Goal: Information Seeking & Learning: Learn about a topic

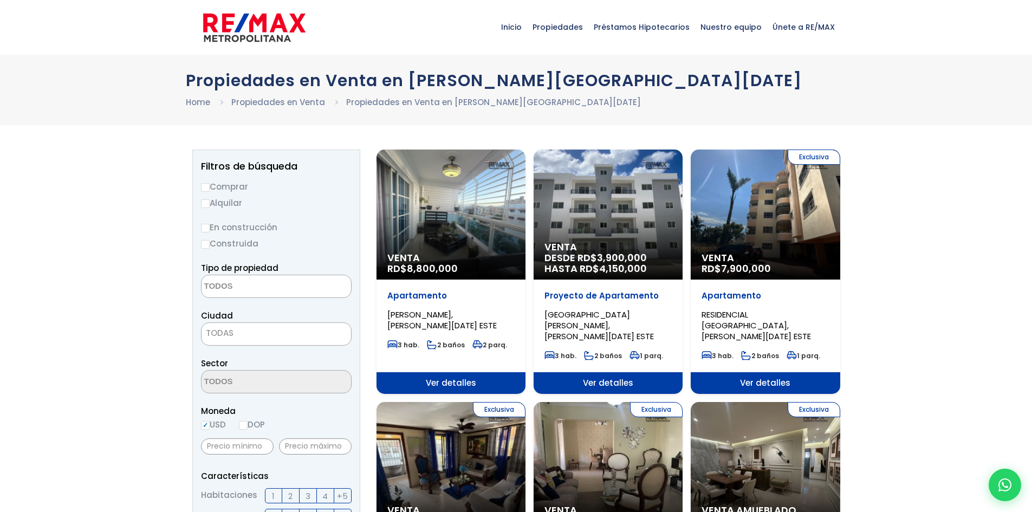
select select
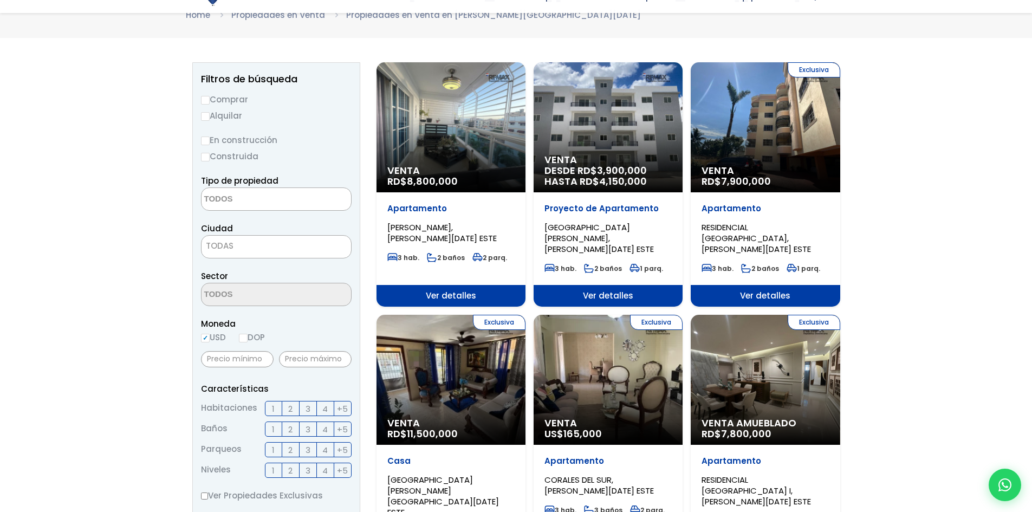
scroll to position [108, 0]
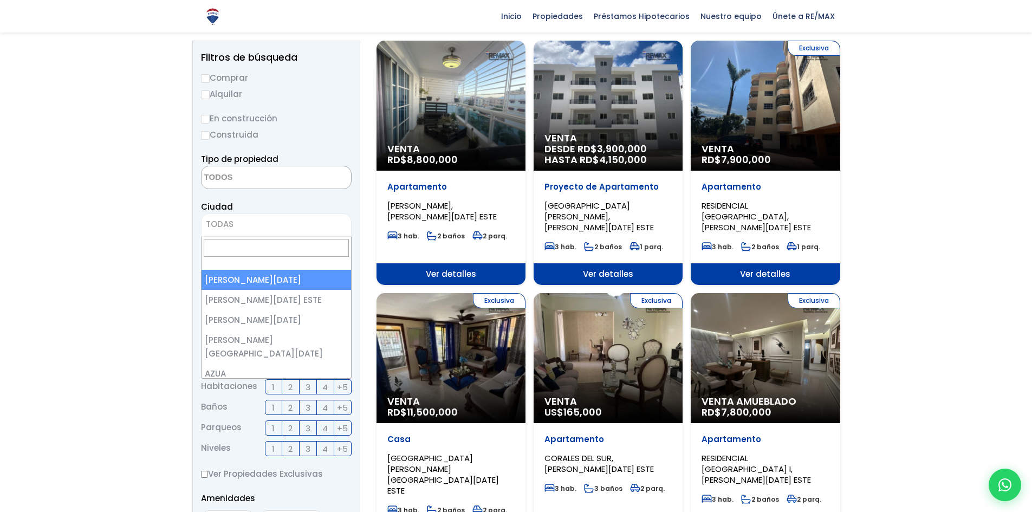
click at [254, 227] on span "TODAS" at bounding box center [277, 224] width 150 height 15
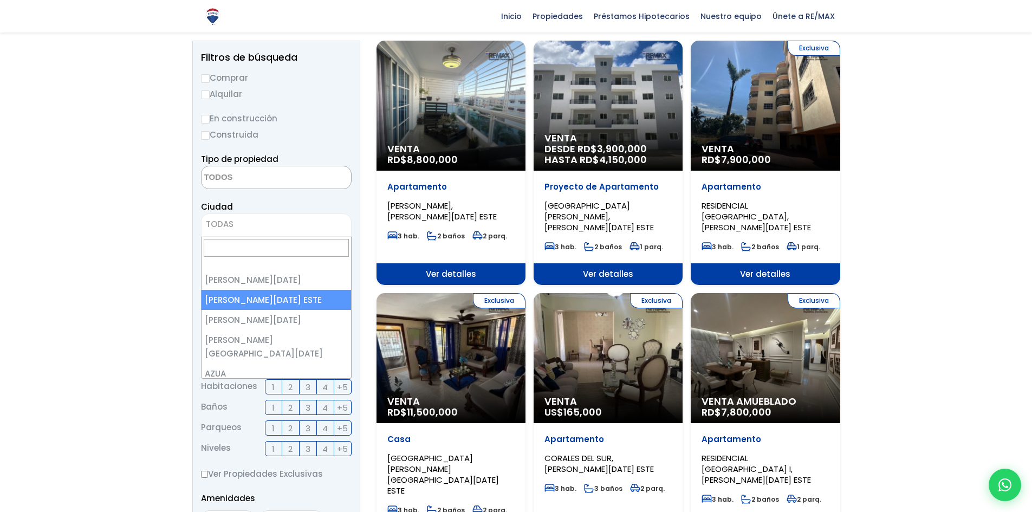
select select "148"
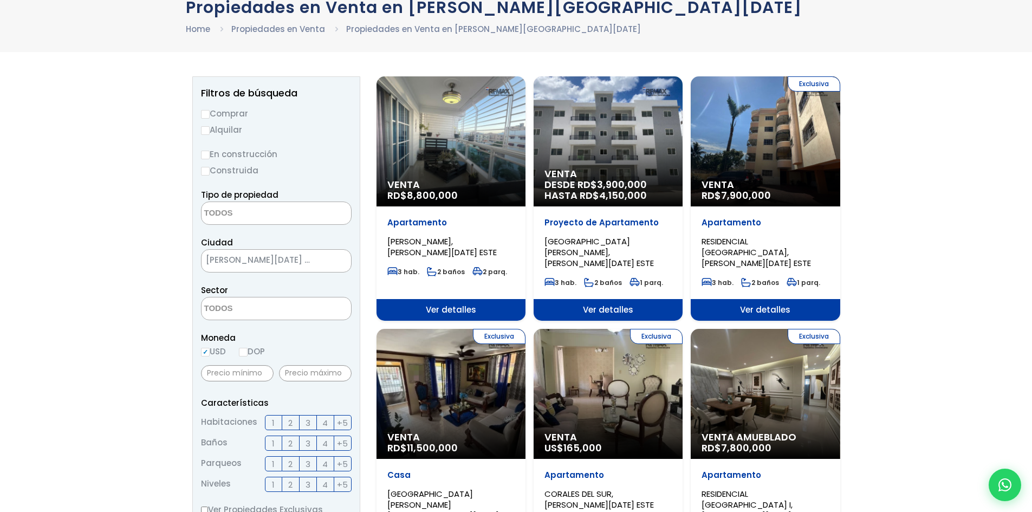
scroll to position [54, 0]
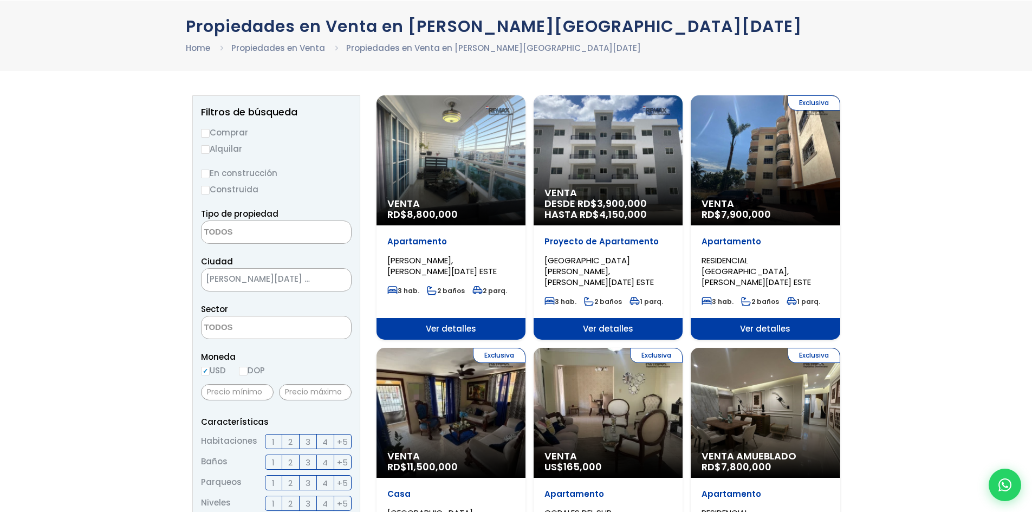
click at [597, 204] on span "DESDE RD$ 3,900,000 HASTA RD$ 4,150,000" at bounding box center [608, 209] width 127 height 22
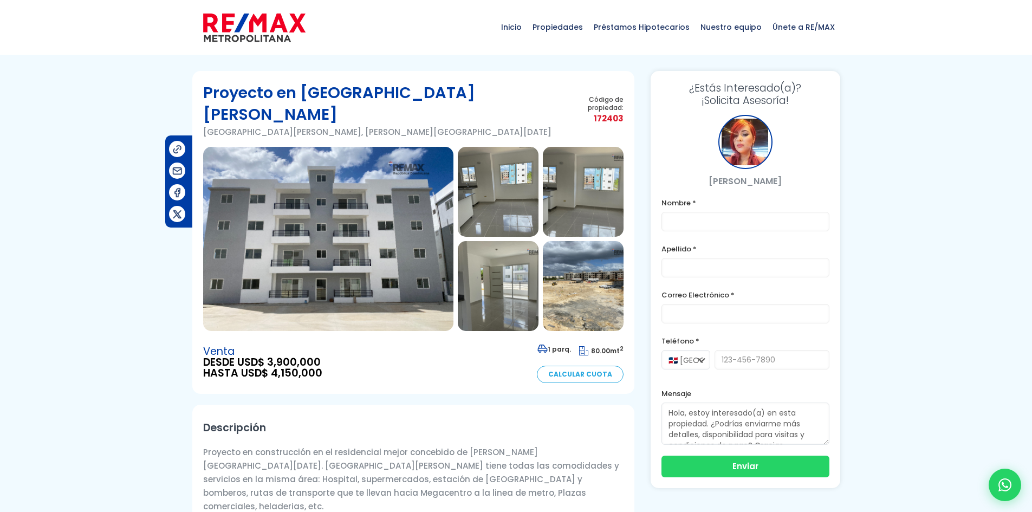
click at [477, 158] on img at bounding box center [498, 192] width 81 height 90
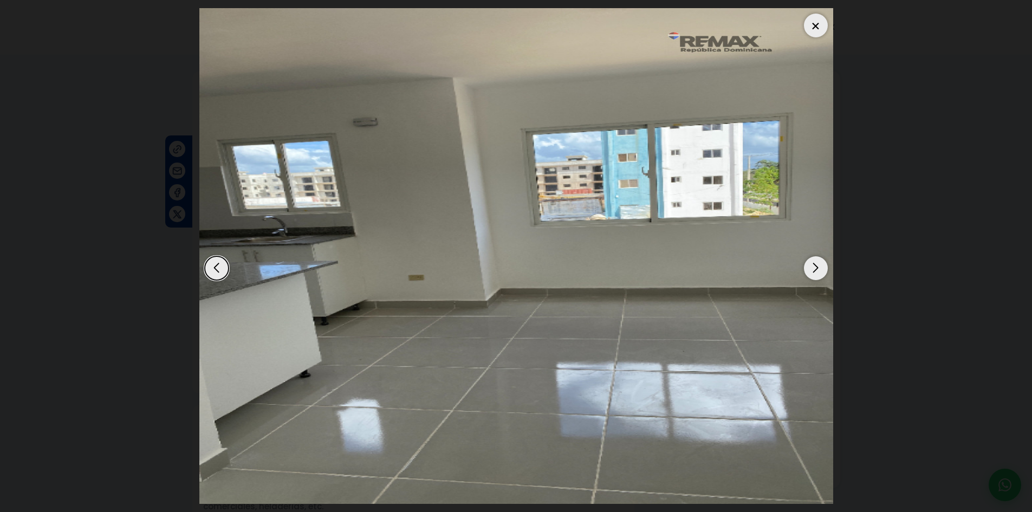
click at [821, 270] on div "Next slide" at bounding box center [816, 268] width 24 height 24
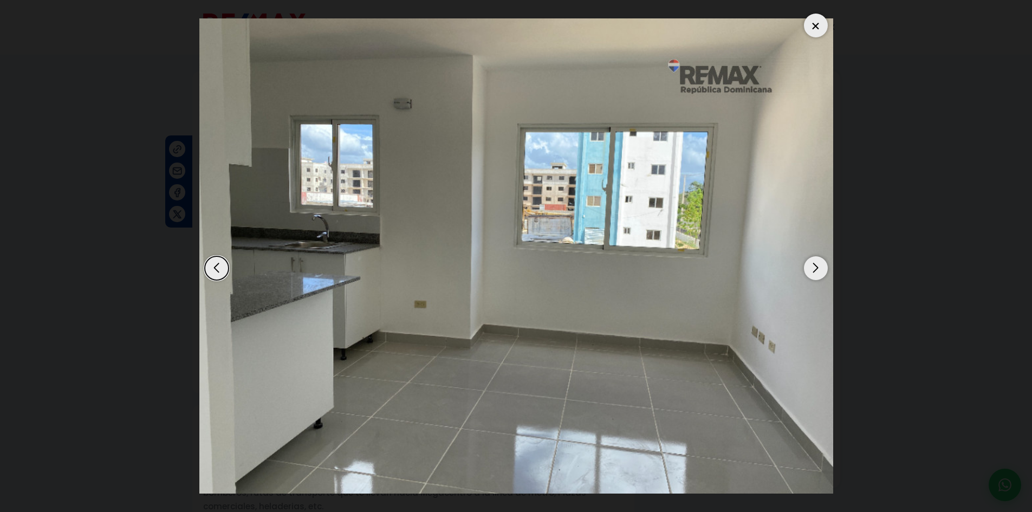
click at [821, 270] on div "Next slide" at bounding box center [816, 268] width 24 height 24
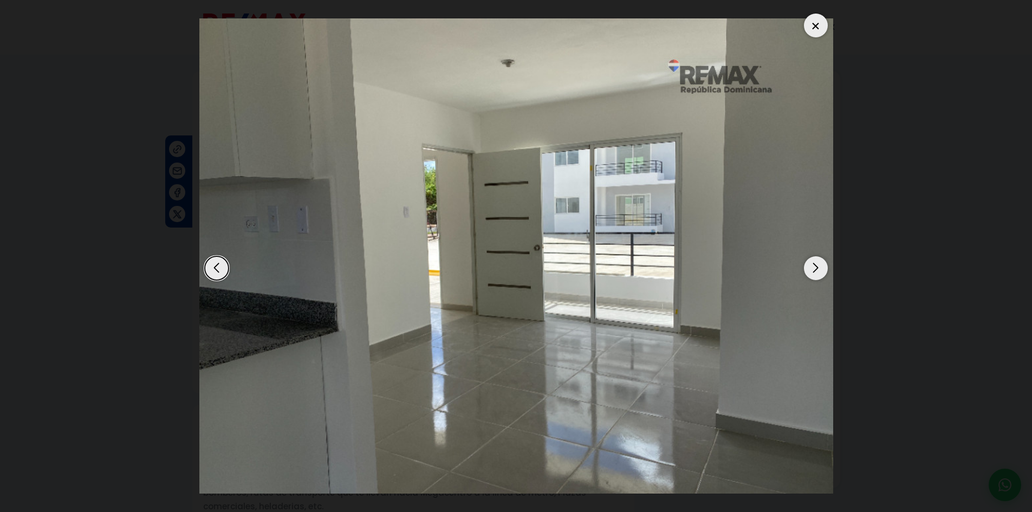
click at [821, 270] on div "Next slide" at bounding box center [816, 268] width 24 height 24
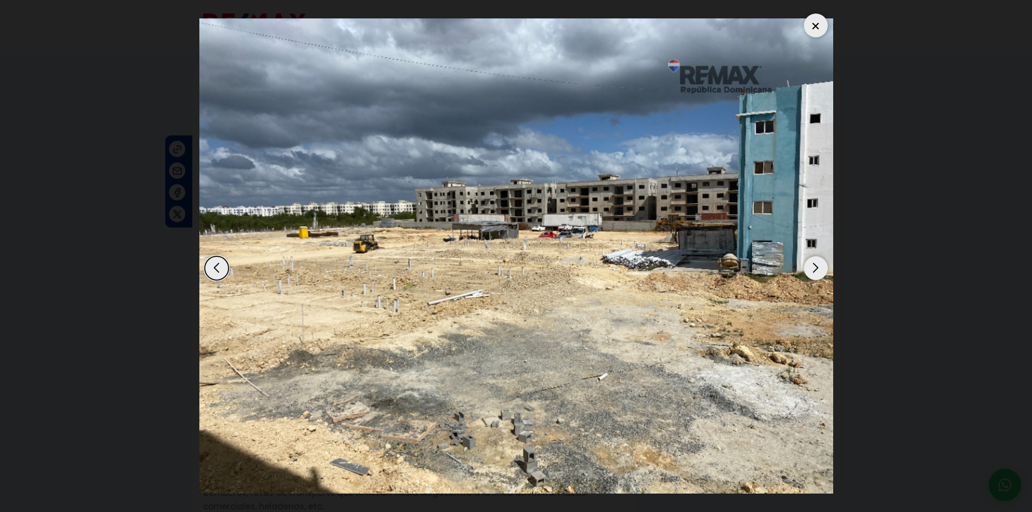
click at [821, 270] on div "Next slide" at bounding box center [816, 268] width 24 height 24
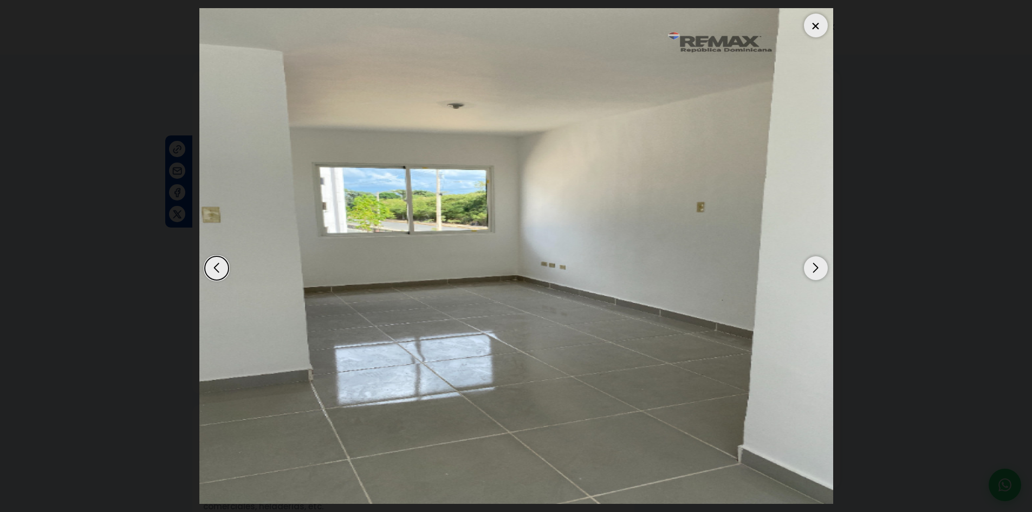
click at [821, 270] on div "Next slide" at bounding box center [816, 268] width 24 height 24
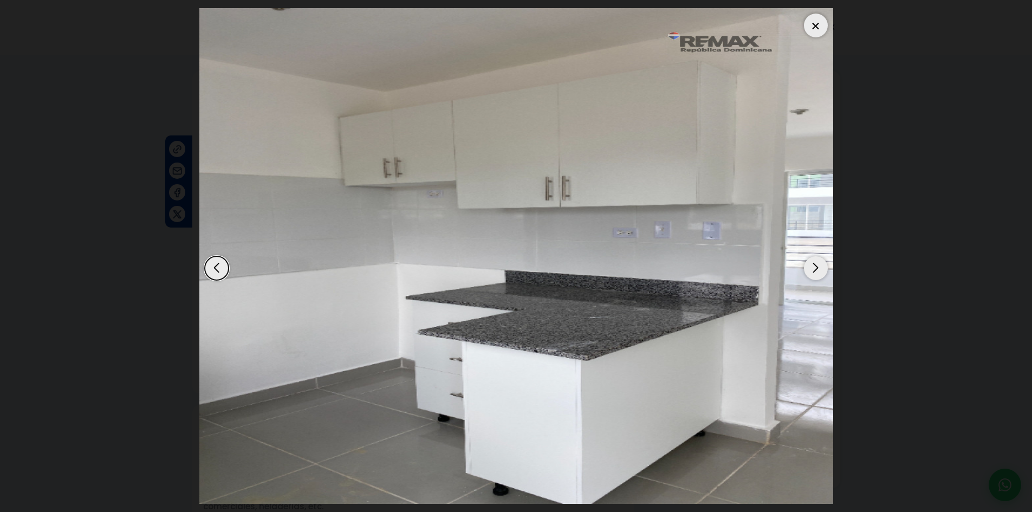
click at [821, 270] on div "Next slide" at bounding box center [816, 268] width 24 height 24
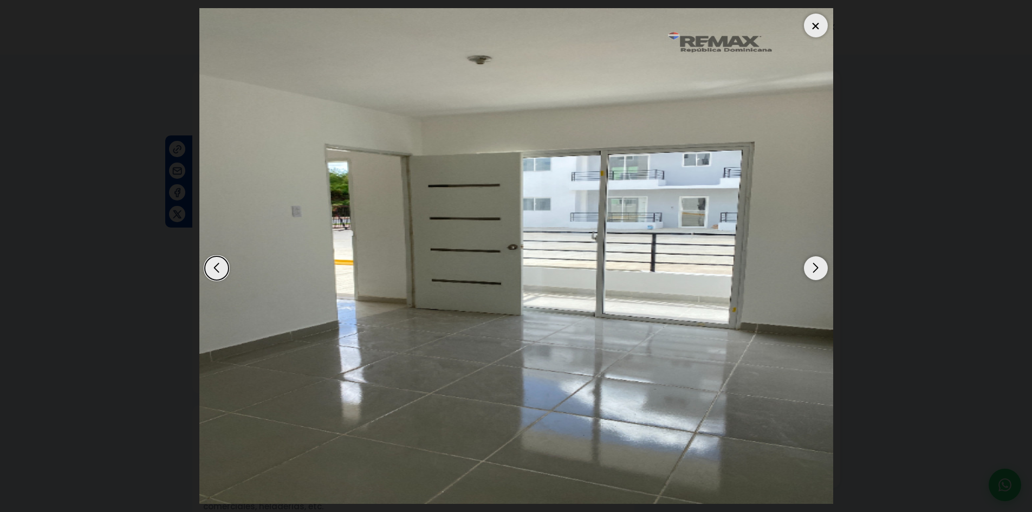
click at [821, 270] on div "Next slide" at bounding box center [816, 268] width 24 height 24
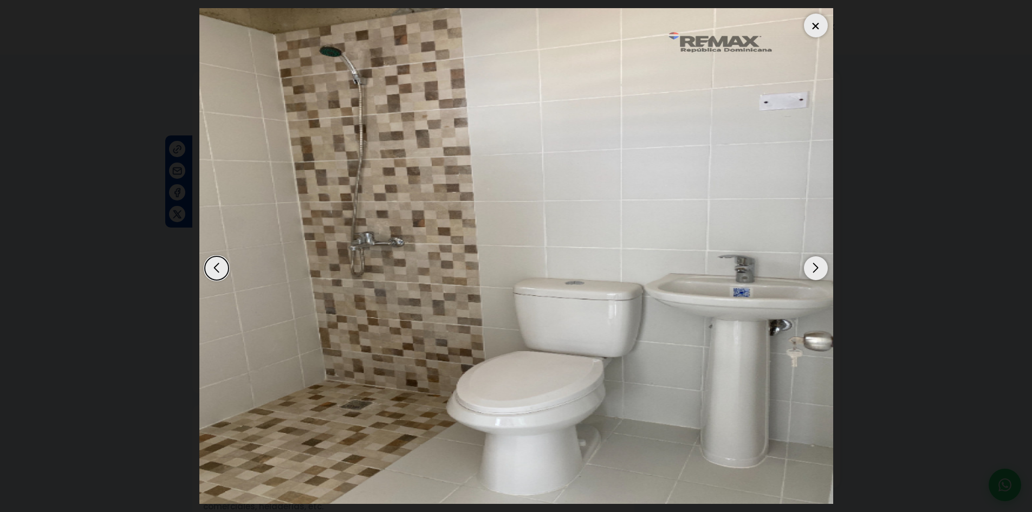
click at [821, 270] on div "Next slide" at bounding box center [816, 268] width 24 height 24
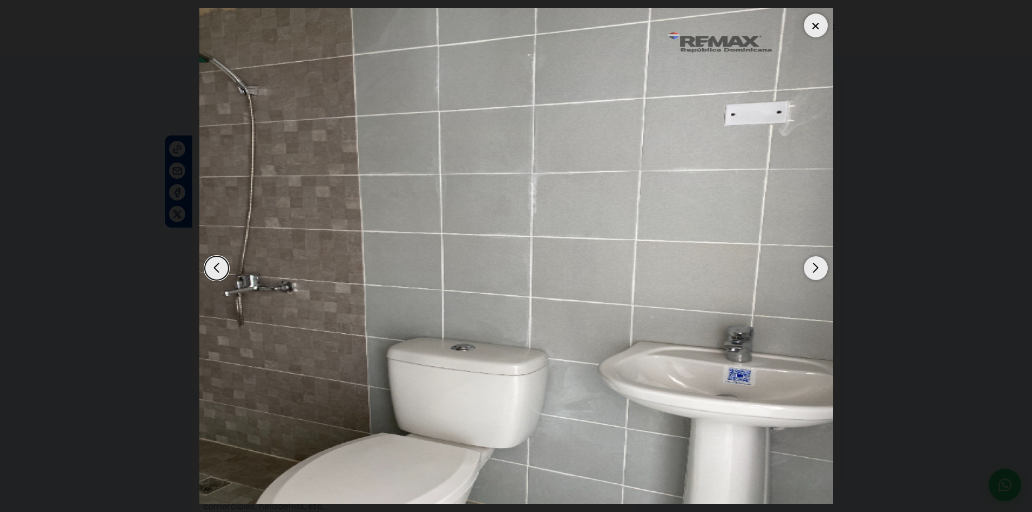
click at [821, 270] on div "Next slide" at bounding box center [816, 268] width 24 height 24
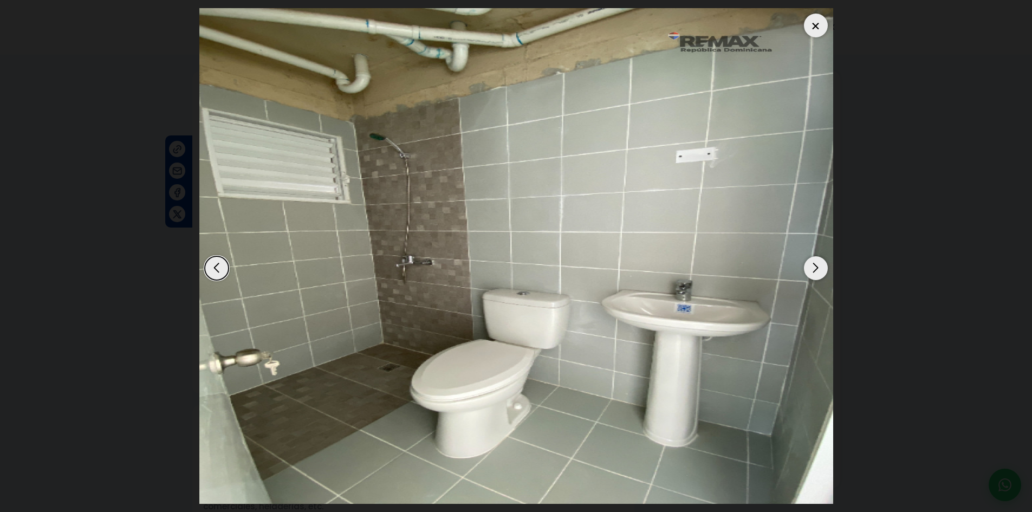
click at [821, 270] on div "Next slide" at bounding box center [816, 268] width 24 height 24
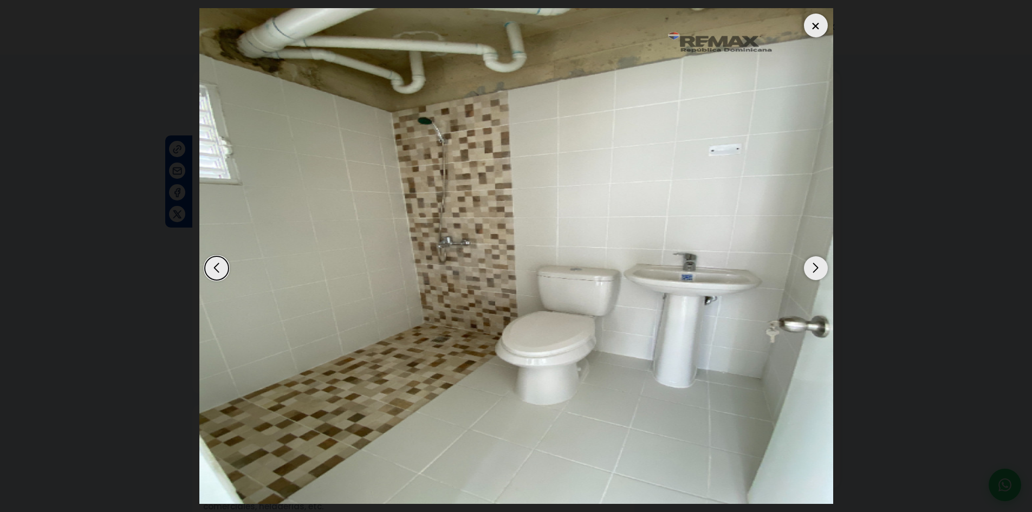
click at [814, 22] on div at bounding box center [816, 26] width 24 height 24
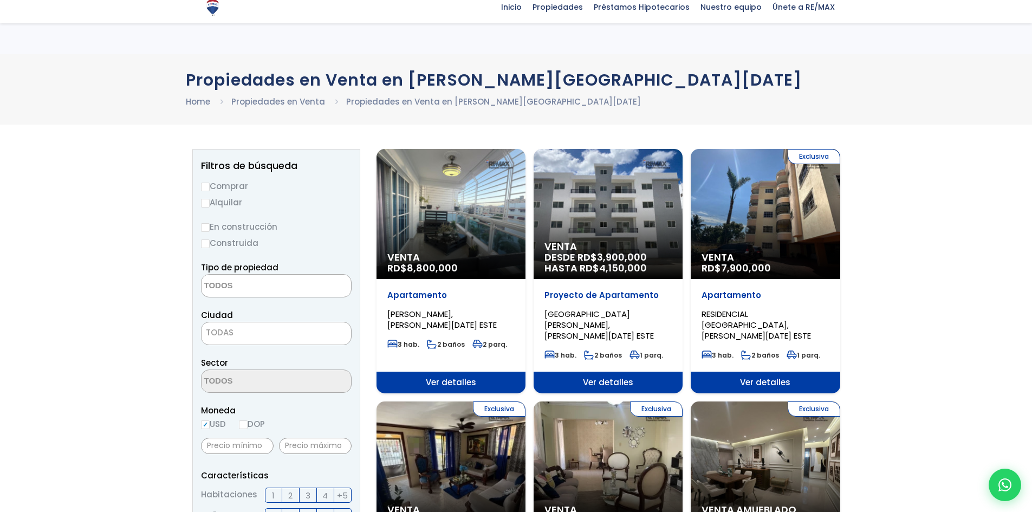
select select
select select "148"
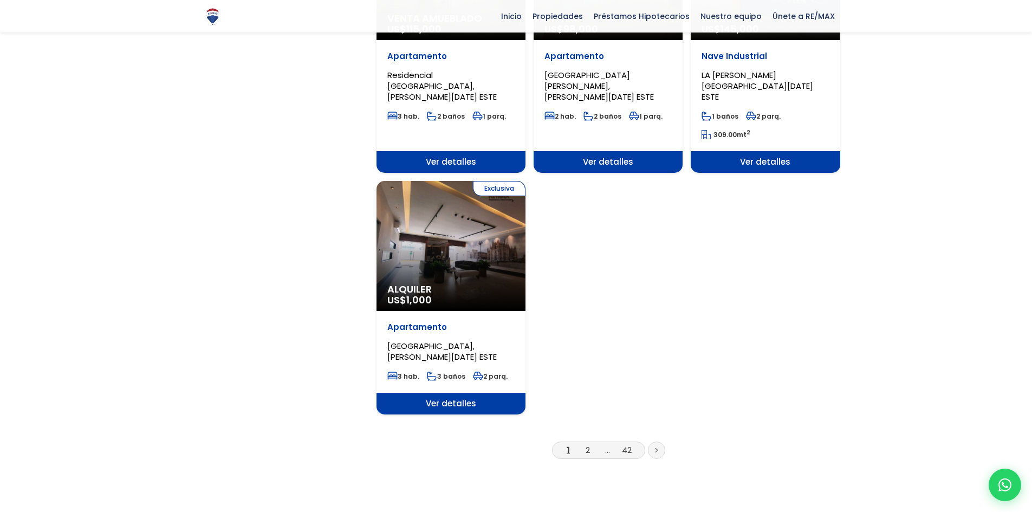
scroll to position [1300, 0]
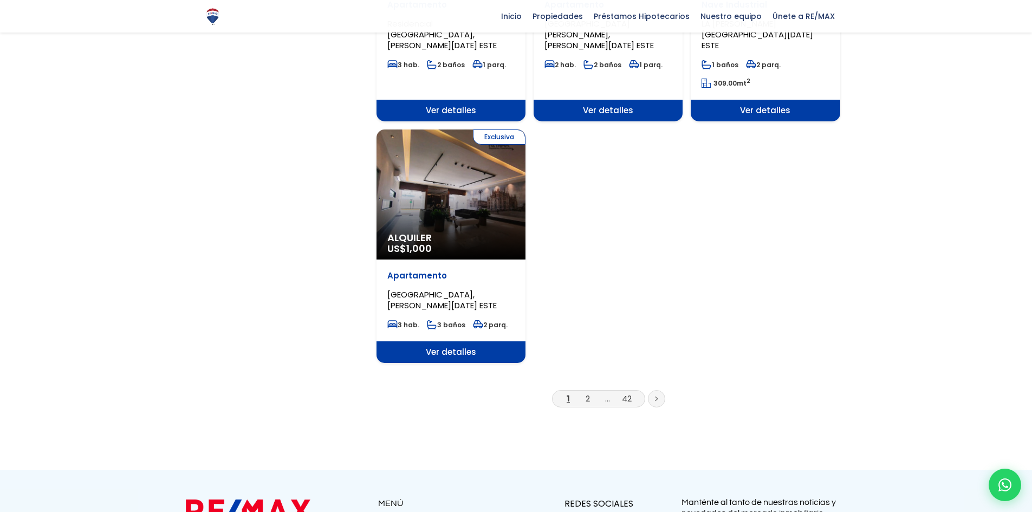
click at [660, 390] on link at bounding box center [656, 398] width 17 height 17
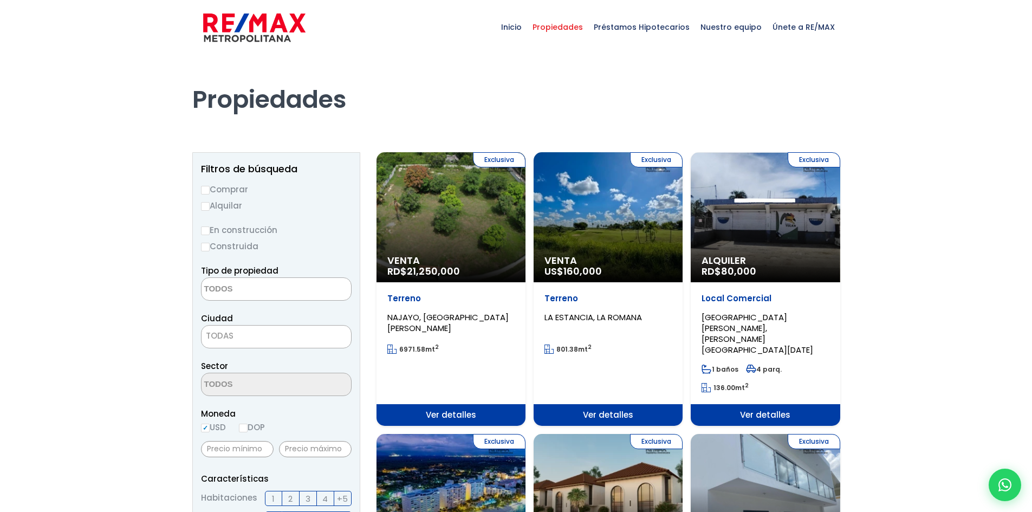
select select
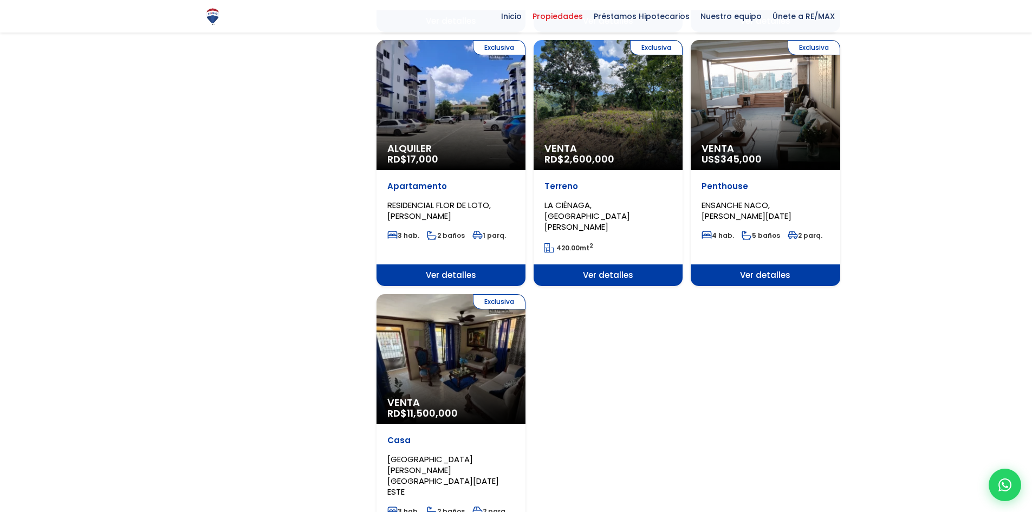
scroll to position [1192, 0]
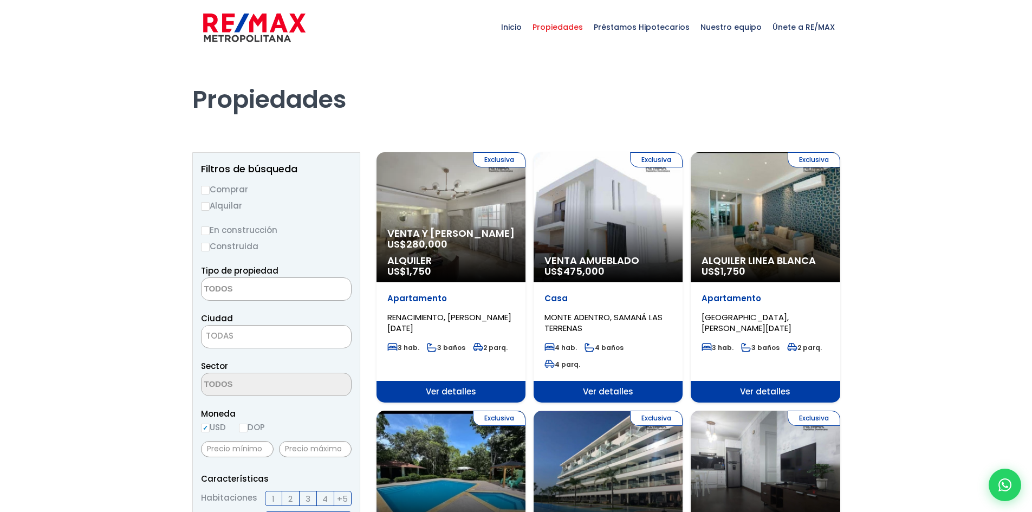
select select
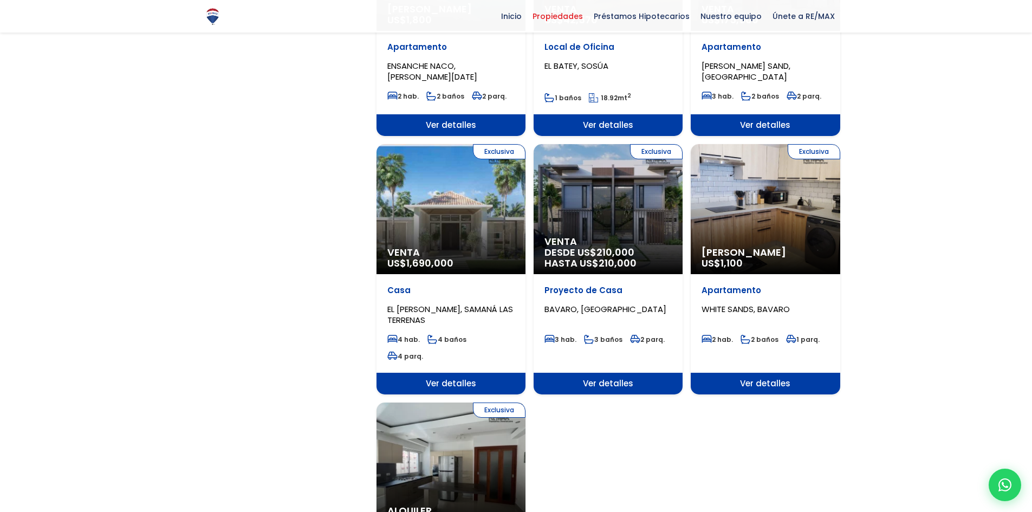
scroll to position [1246, 0]
